Goal: Find specific page/section: Find specific page/section

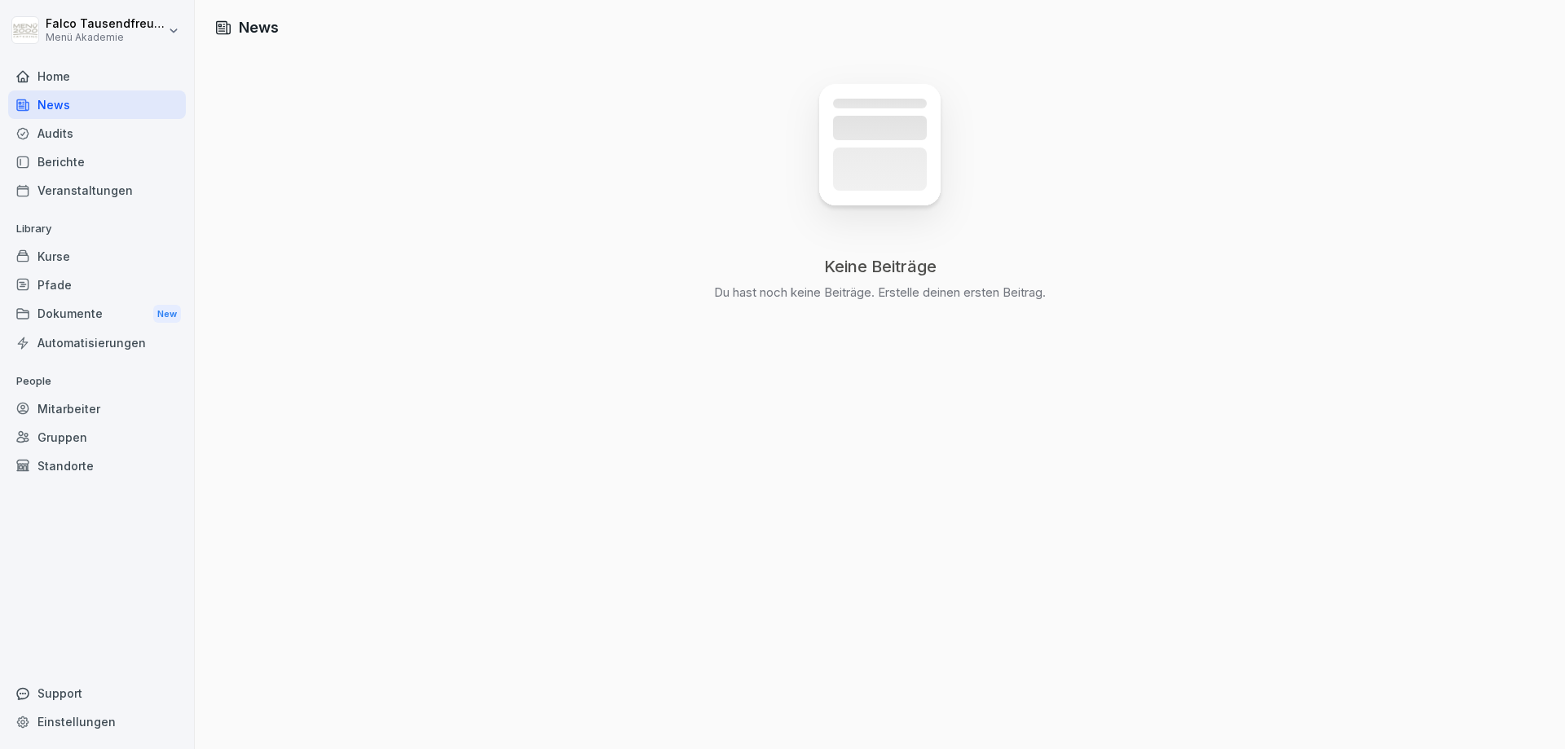
click at [44, 75] on div "Home" at bounding box center [97, 76] width 178 height 29
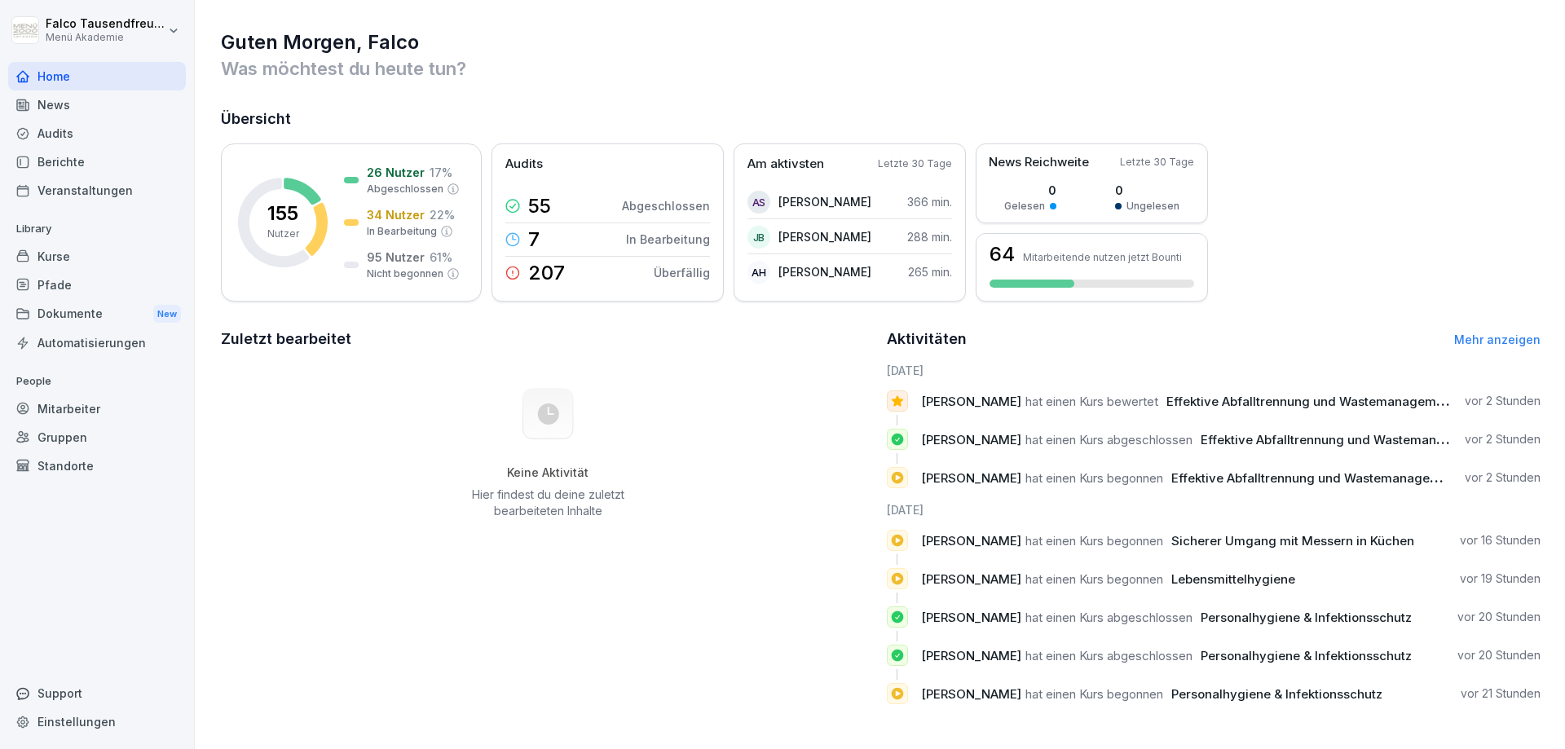
click at [44, 75] on div "Home" at bounding box center [97, 76] width 178 height 29
click at [56, 438] on div "Gruppen" at bounding box center [97, 437] width 178 height 29
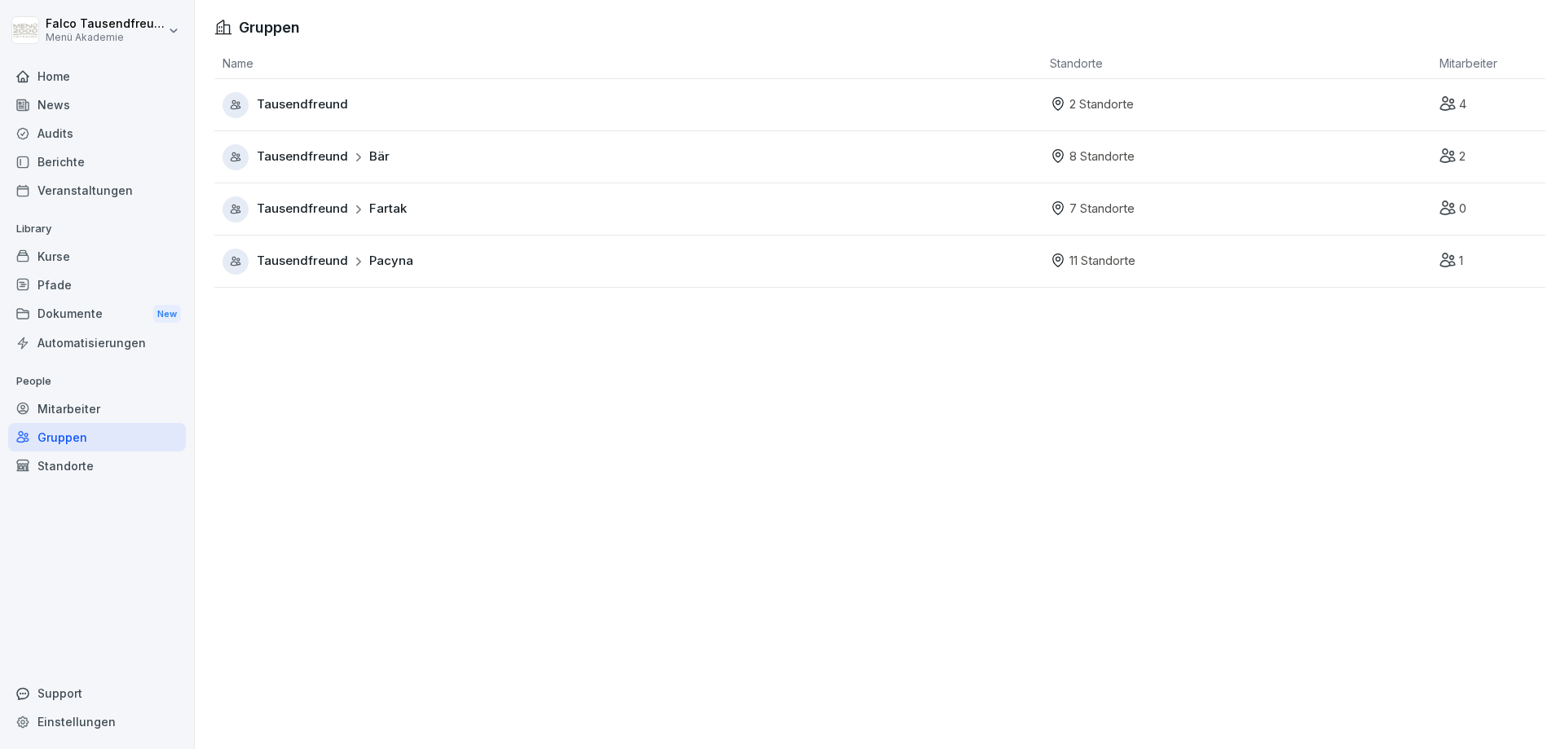
click at [60, 466] on div "Standorte" at bounding box center [97, 466] width 178 height 29
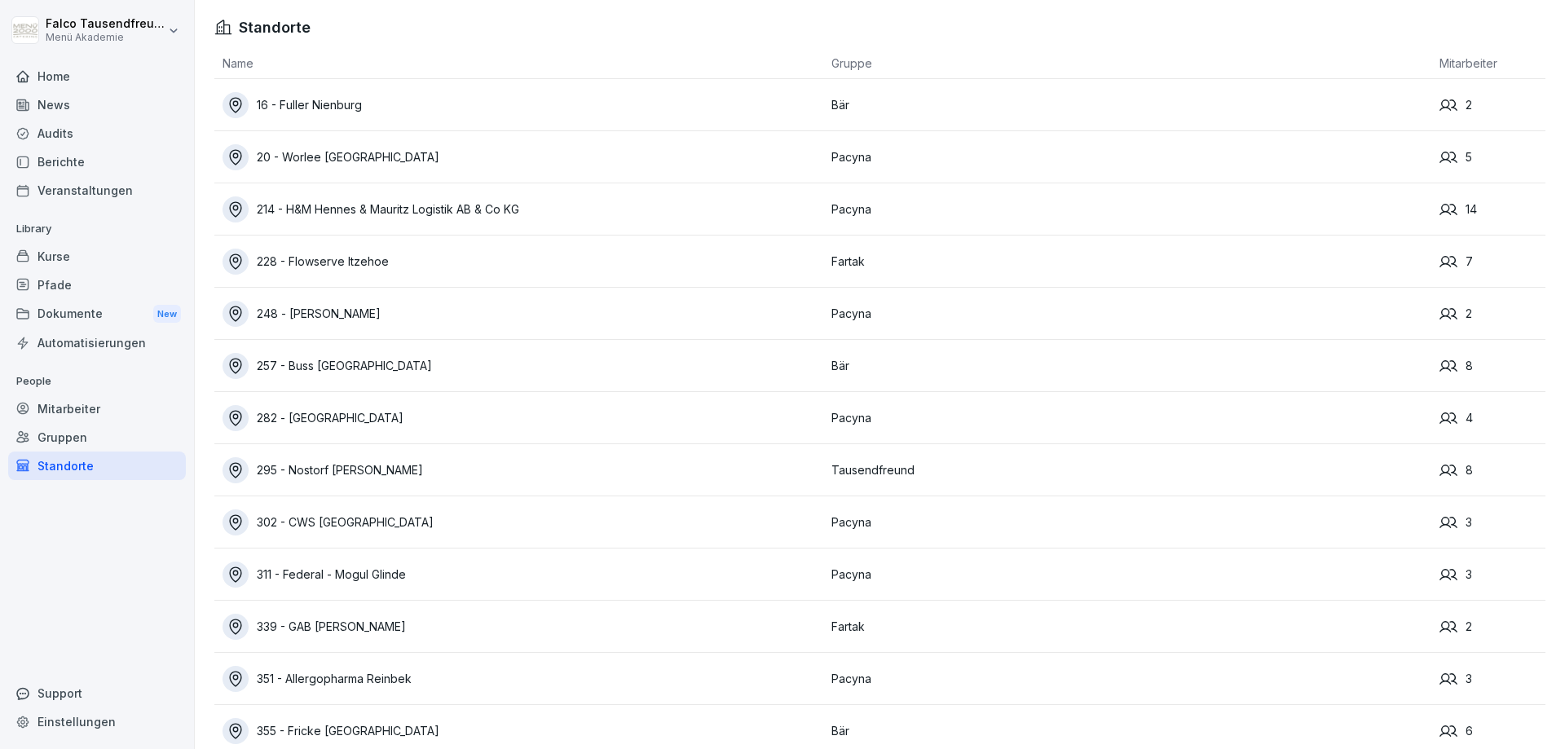
click at [320, 103] on div "16 - Fuller Nienburg" at bounding box center [523, 105] width 601 height 26
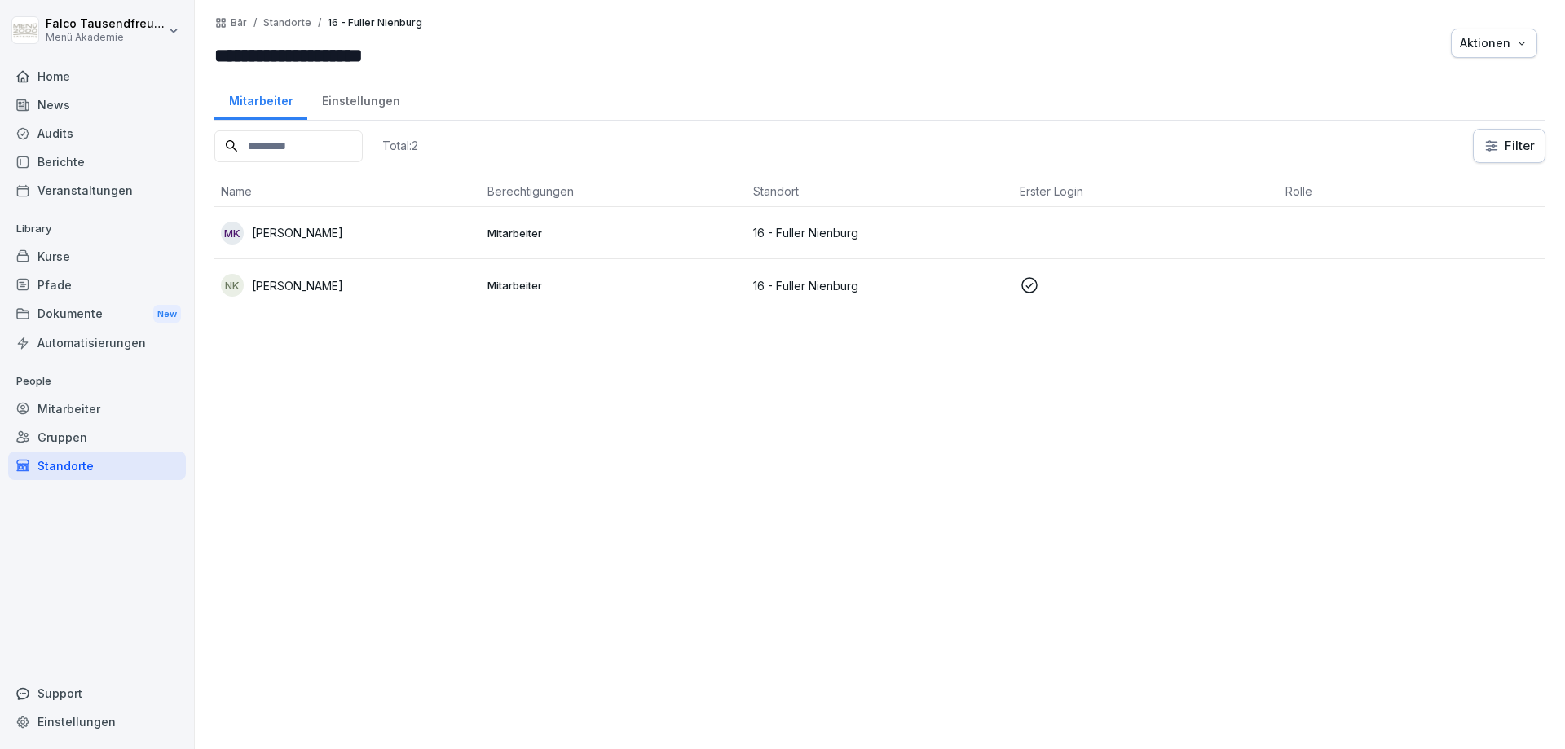
click at [640, 449] on div "Total: 2 Filter Name Berechtigungen Standort Erster Login Rolle MK [PERSON_NAME…" at bounding box center [879, 431] width 1331 height 604
click at [294, 293] on p "[PERSON_NAME]" at bounding box center [297, 285] width 91 height 17
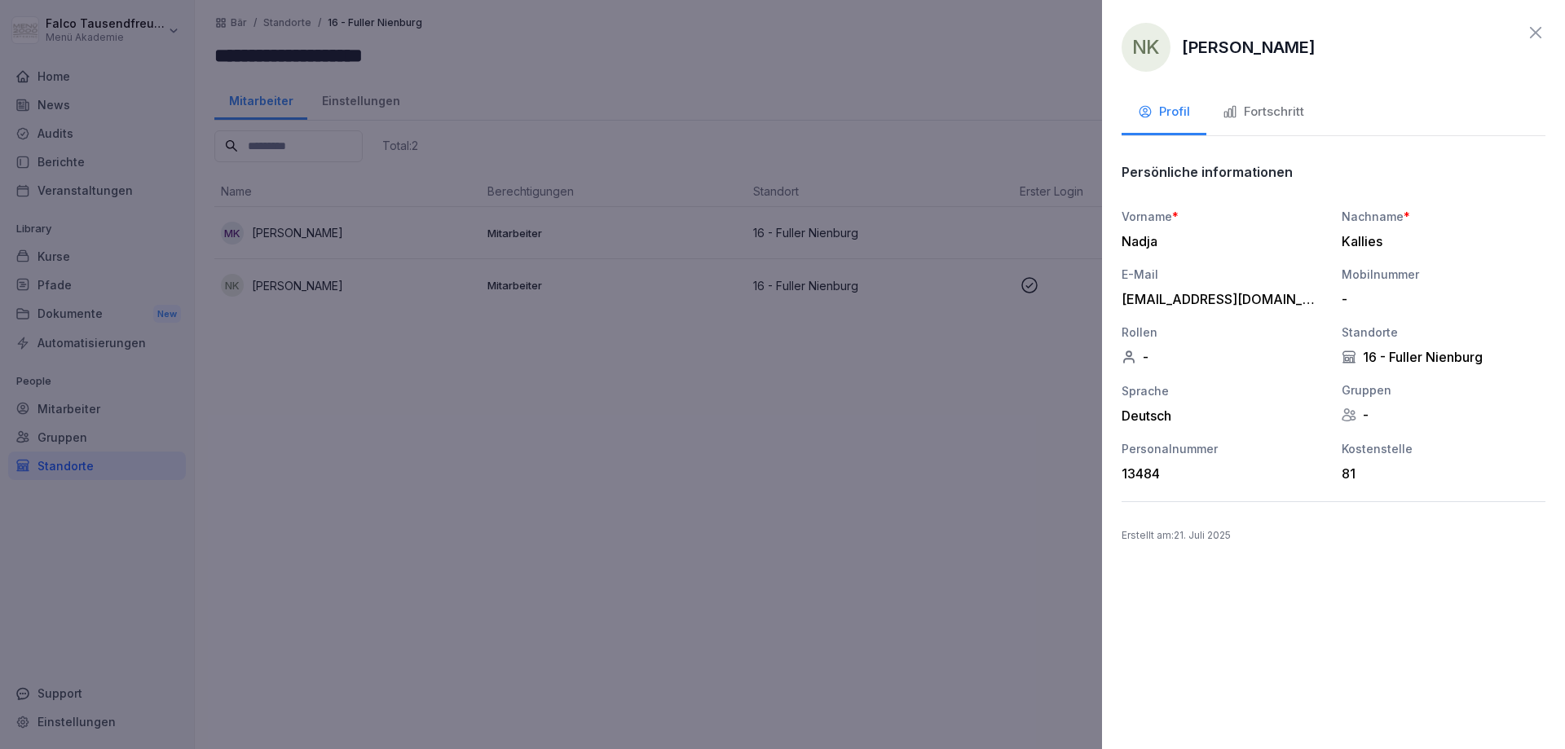
click at [1278, 124] on button "Fortschritt" at bounding box center [1263, 113] width 114 height 44
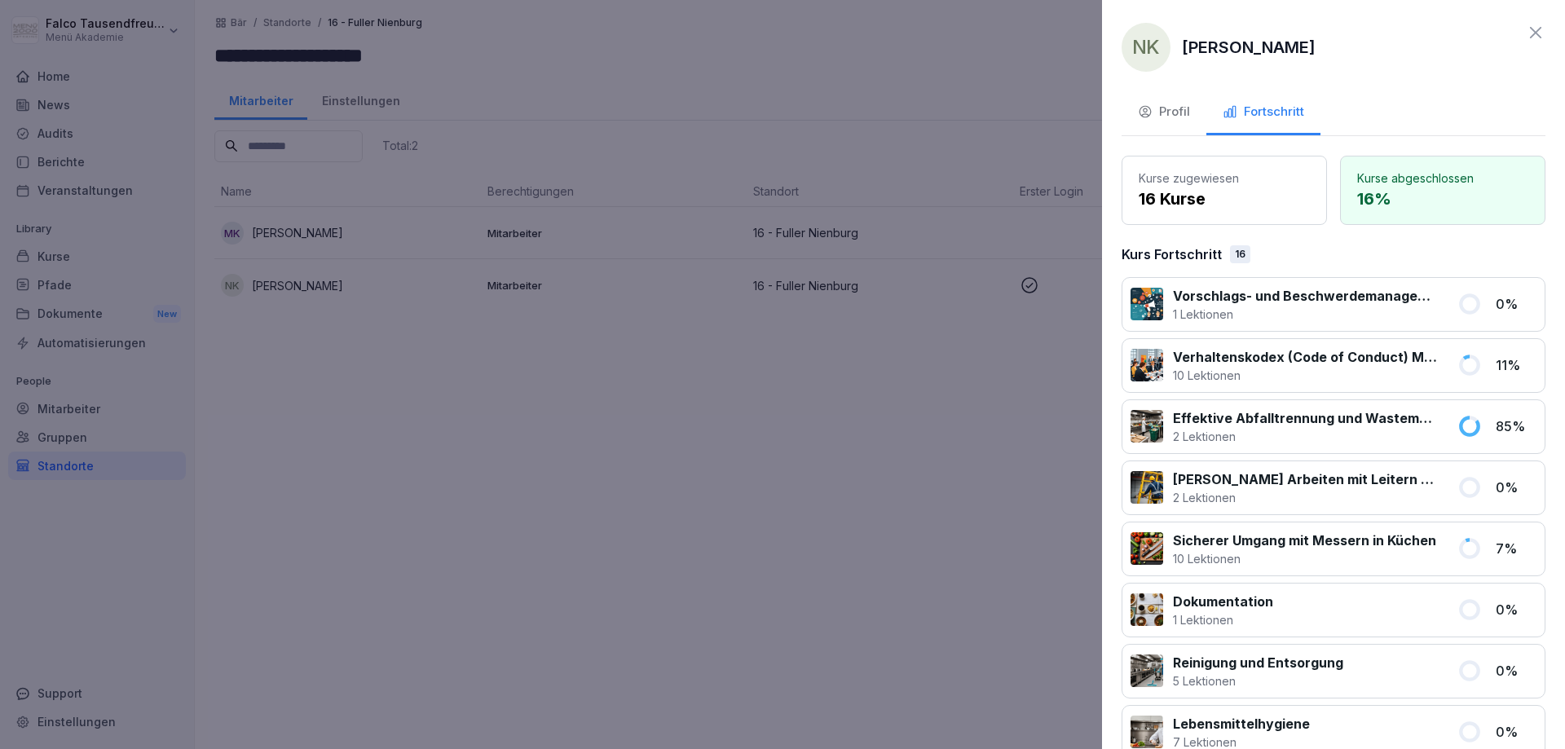
click at [1528, 37] on icon at bounding box center [1536, 33] width 20 height 20
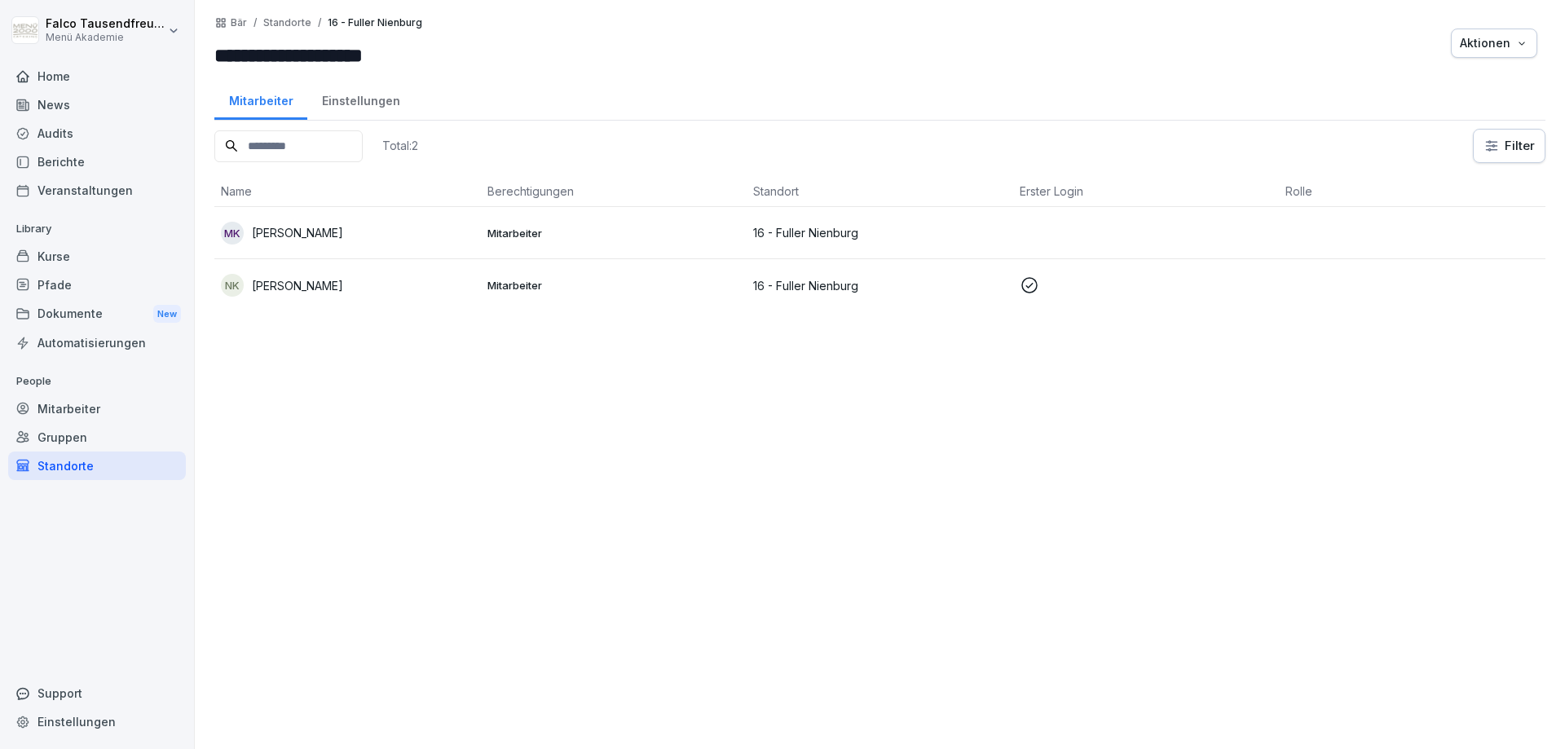
click at [72, 73] on div "Home" at bounding box center [97, 76] width 178 height 29
